Goal: Check status: Check status

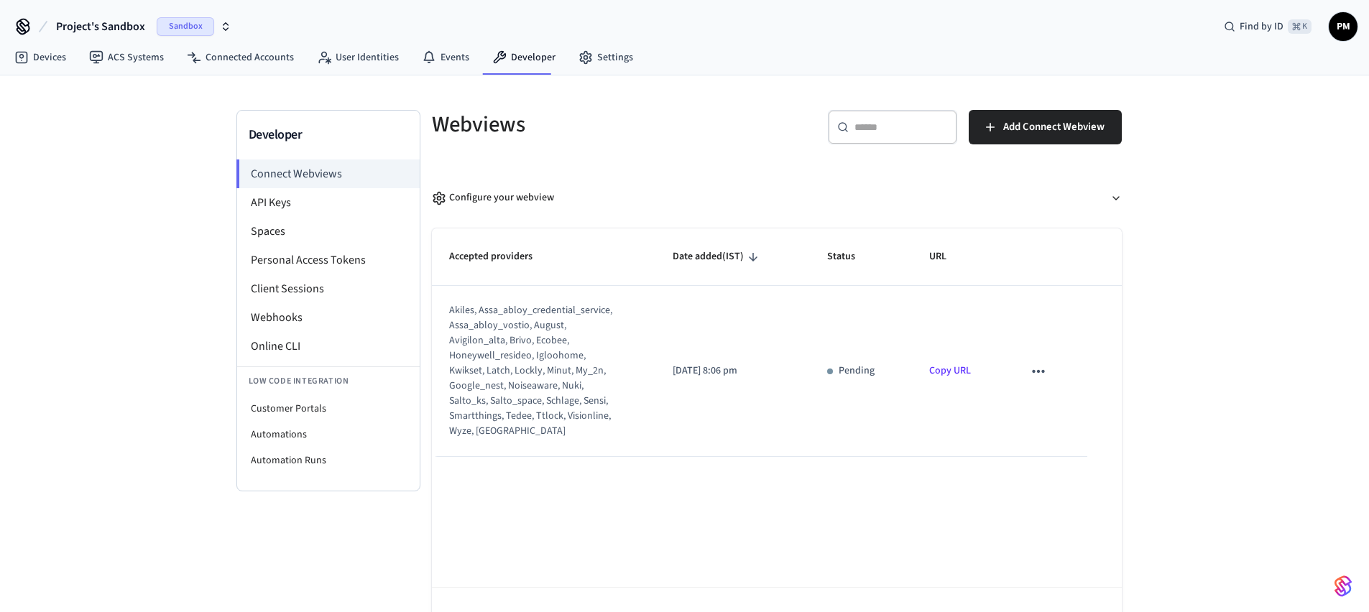
click at [849, 365] on p "Pending" at bounding box center [857, 371] width 36 height 15
click at [833, 372] on div "sticky table" at bounding box center [830, 372] width 6 height 6
click at [1045, 380] on icon "sticky table" at bounding box center [1038, 371] width 19 height 19
click at [1218, 364] on div at bounding box center [690, 306] width 1380 height 612
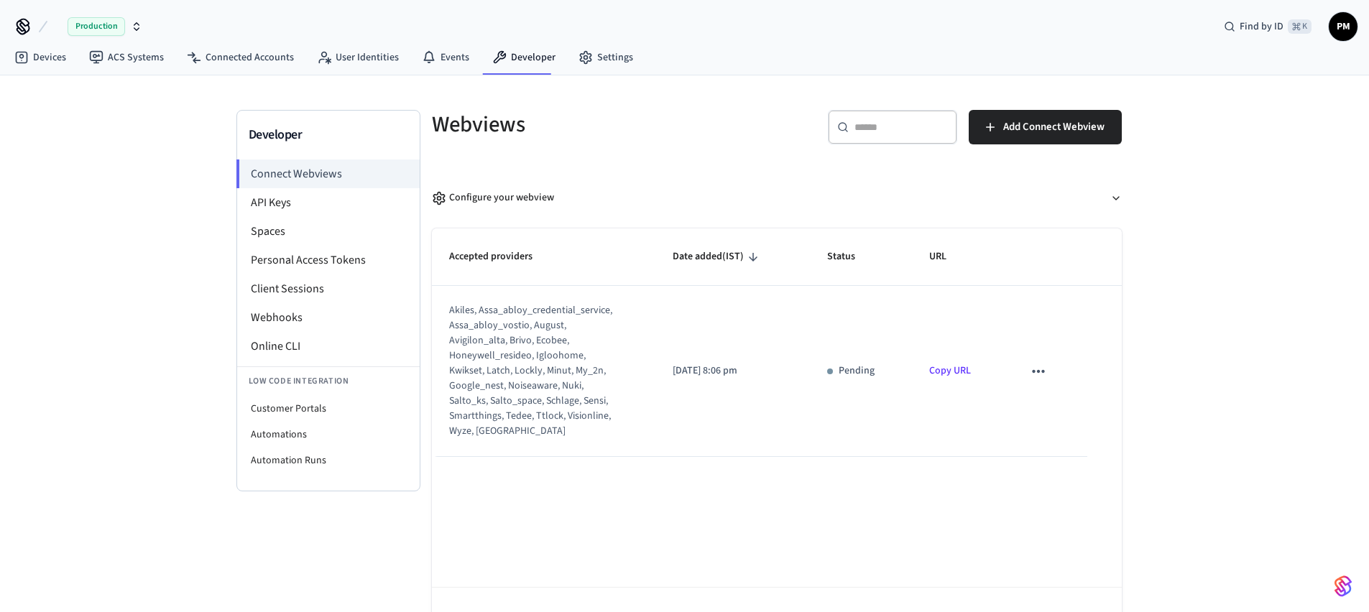
click at [1345, 591] on img "button" at bounding box center [1343, 586] width 17 height 23
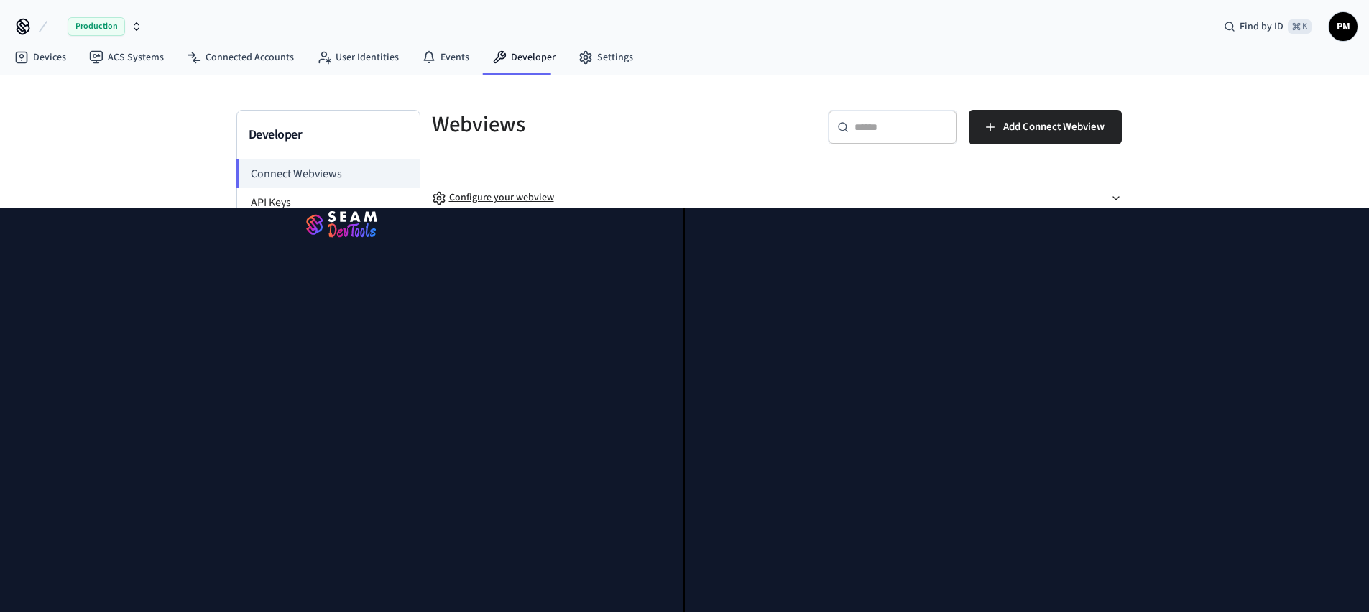
click at [1112, 203] on button "Configure your webview" at bounding box center [777, 198] width 690 height 38
click at [1119, 201] on icon "button" at bounding box center [1117, 199] width 12 height 12
click at [1188, 155] on div "Developer Connect Webviews API Keys Spaces Personal Access Tokens Client Sessio…" at bounding box center [684, 366] width 1369 height 582
click at [364, 222] on img "button" at bounding box center [341, 226] width 649 height 40
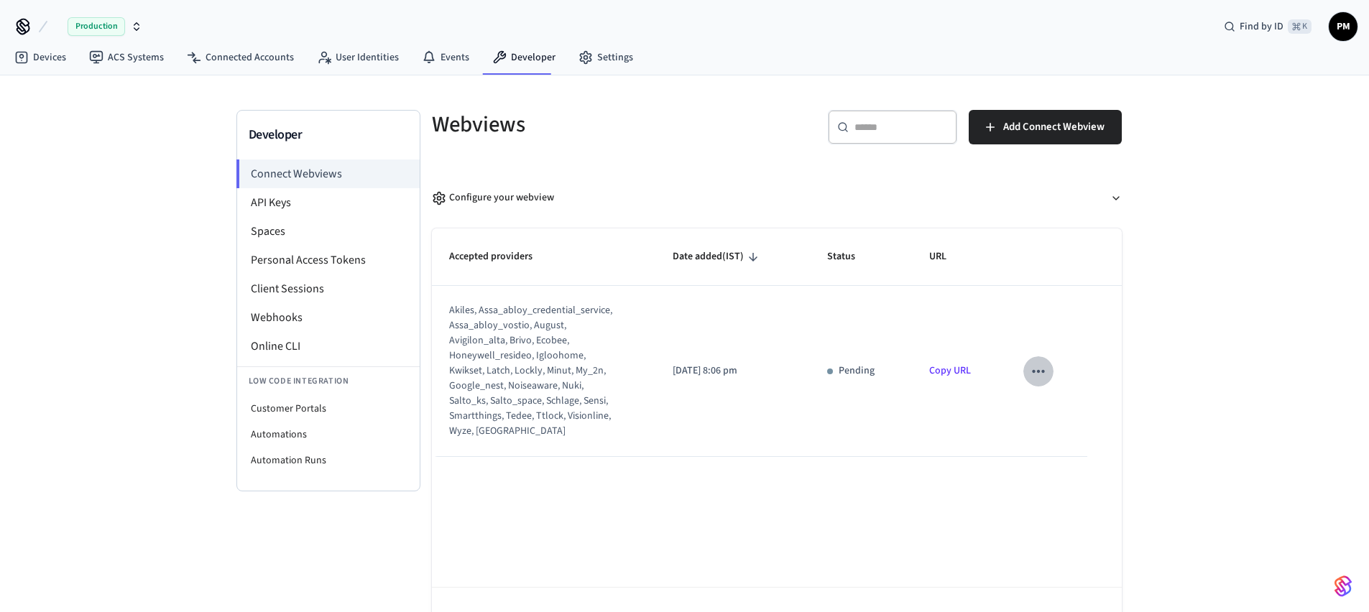
click at [1031, 368] on icon "sticky table" at bounding box center [1038, 371] width 19 height 19
click at [1236, 374] on div at bounding box center [690, 306] width 1380 height 612
